Goal: Information Seeking & Learning: Learn about a topic

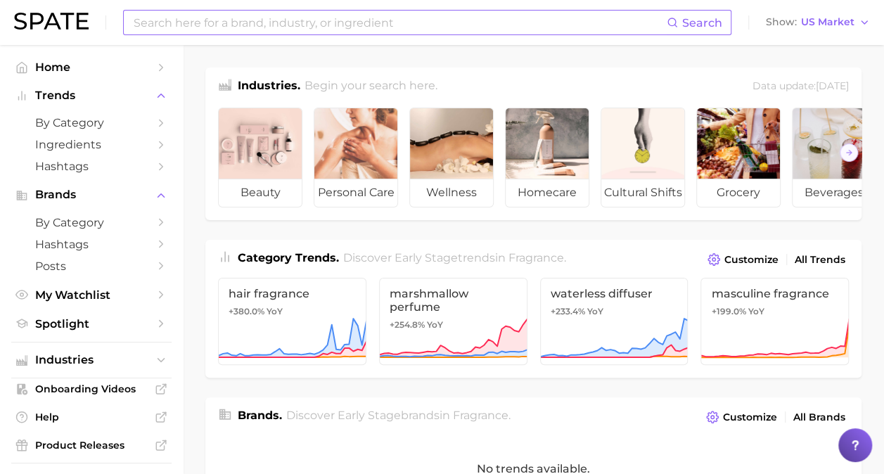
click at [206, 24] on input at bounding box center [399, 23] width 535 height 24
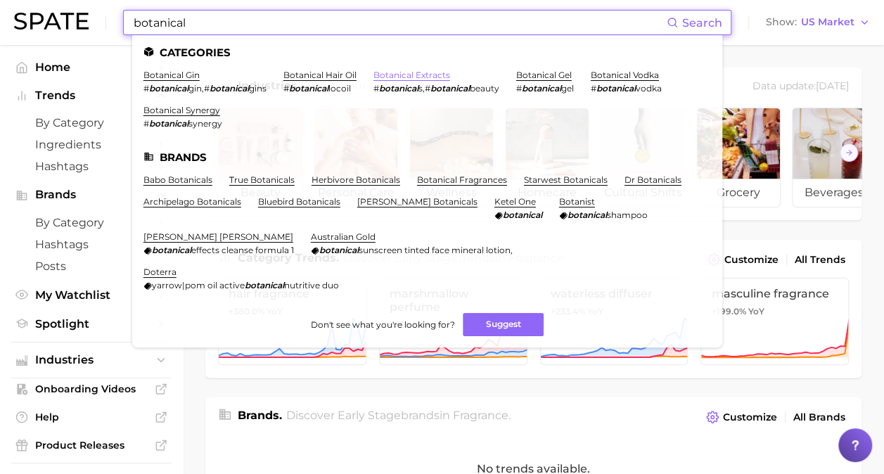
type input "botanical"
click at [418, 73] on link "botanical extracts" at bounding box center [411, 75] width 77 height 11
